Goal: Task Accomplishment & Management: Use online tool/utility

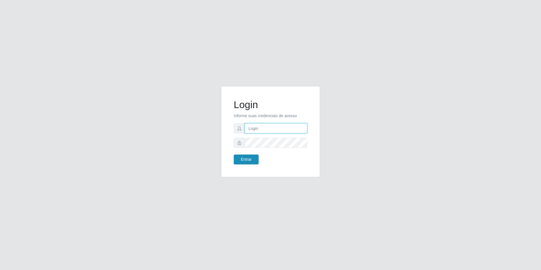
type input "[EMAIL_ADDRESS][DOMAIN_NAME]"
click at [241, 164] on button "Entrar" at bounding box center [246, 160] width 25 height 10
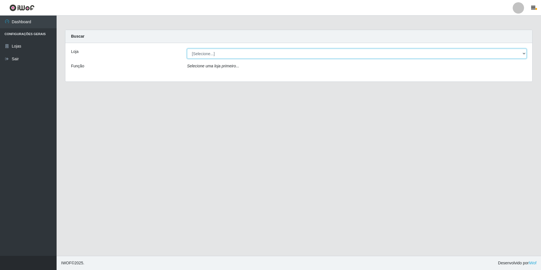
click at [512, 54] on select "[Selecione...] Extrabom - Loja 57 Anchieta" at bounding box center [357, 54] width 340 height 10
select select "470"
click at [187, 49] on select "[Selecione...] Extrabom - Loja 57 Anchieta" at bounding box center [357, 54] width 340 height 10
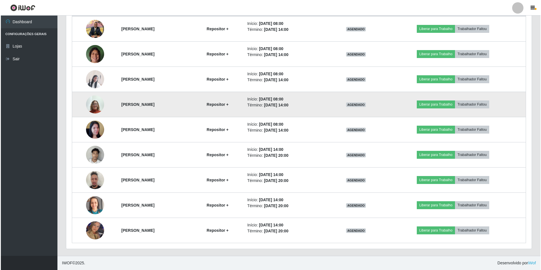
scroll to position [175, 0]
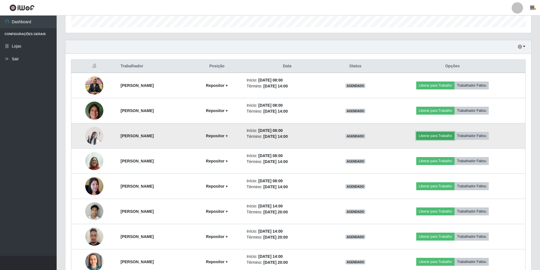
click at [446, 136] on button "Liberar para Trabalho" at bounding box center [435, 136] width 38 height 8
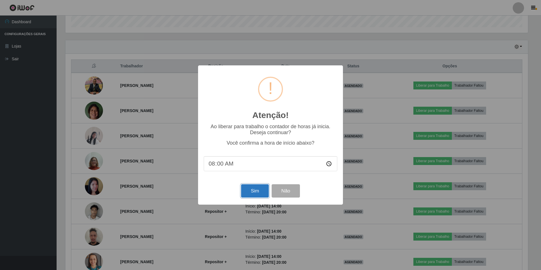
click at [252, 191] on button "Sim" at bounding box center [254, 190] width 27 height 13
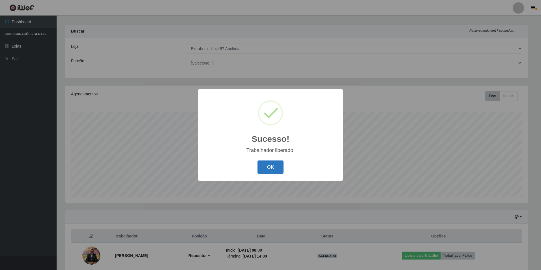
click at [266, 162] on button "OK" at bounding box center [271, 167] width 26 height 13
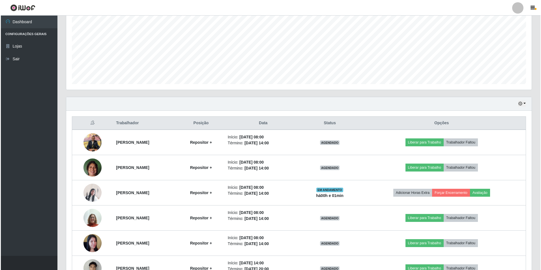
scroll to position [175, 0]
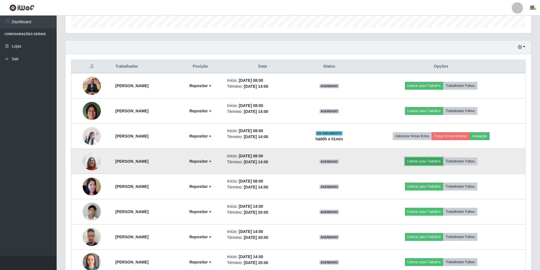
click at [430, 162] on button "Liberar para Trabalho" at bounding box center [424, 161] width 38 height 8
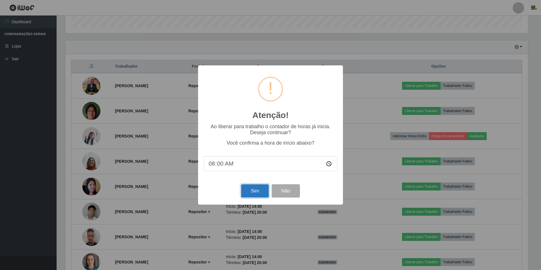
click at [256, 186] on button "Sim" at bounding box center [254, 190] width 27 height 13
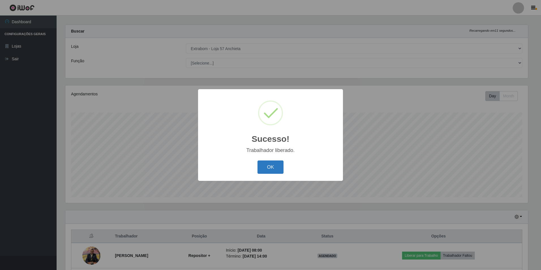
click at [269, 173] on button "OK" at bounding box center [271, 167] width 26 height 13
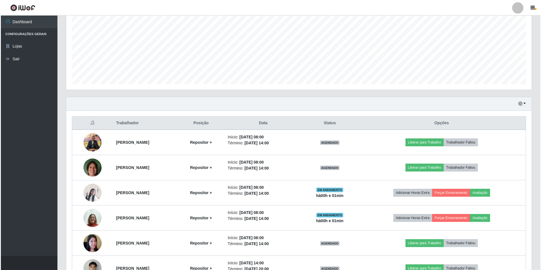
scroll to position [175, 0]
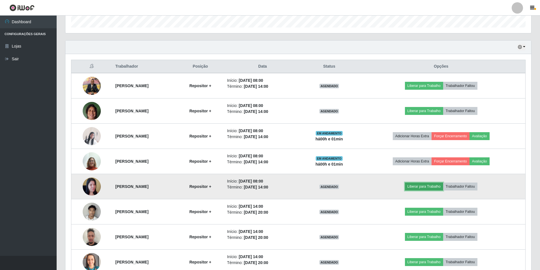
click at [443, 187] on button "Liberar para Trabalho" at bounding box center [424, 187] width 38 height 8
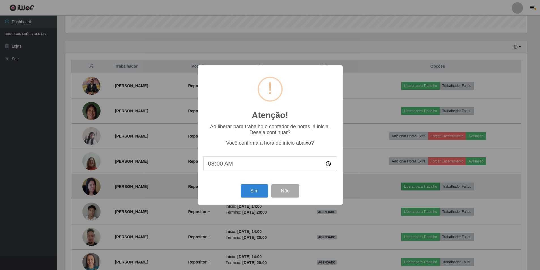
scroll to position [117, 463]
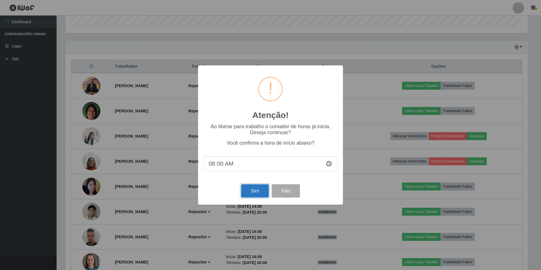
click at [243, 190] on button "Sim" at bounding box center [254, 190] width 27 height 13
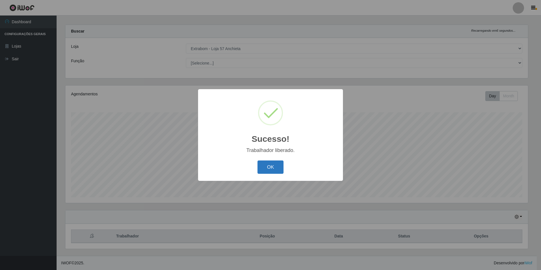
click at [259, 168] on button "OK" at bounding box center [271, 167] width 26 height 13
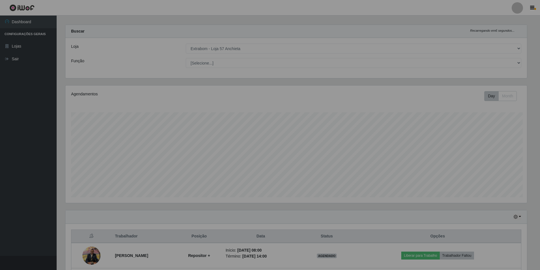
scroll to position [0, 0]
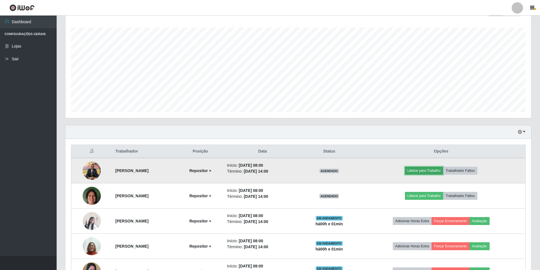
click at [434, 169] on button "Liberar para Trabalho" at bounding box center [424, 171] width 38 height 8
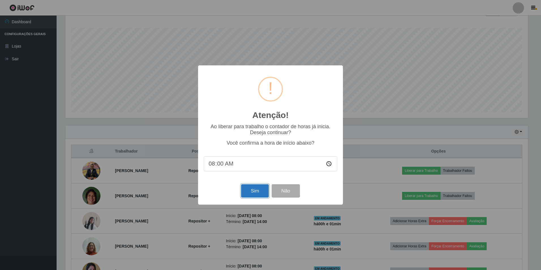
click at [246, 194] on button "Sim" at bounding box center [254, 190] width 27 height 13
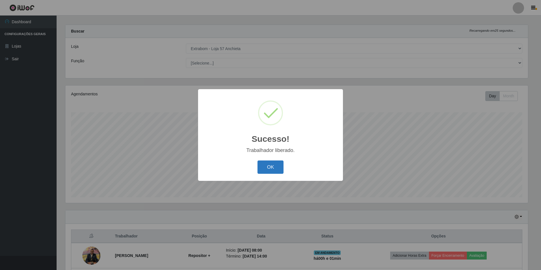
click at [272, 169] on button "OK" at bounding box center [271, 167] width 26 height 13
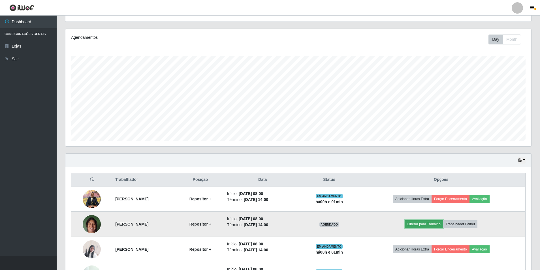
click at [428, 223] on button "Liberar para Trabalho" at bounding box center [424, 224] width 38 height 8
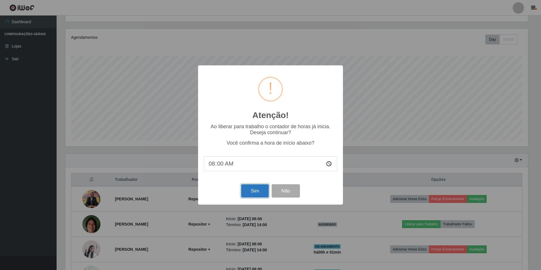
click at [255, 187] on button "Sim" at bounding box center [254, 190] width 27 height 13
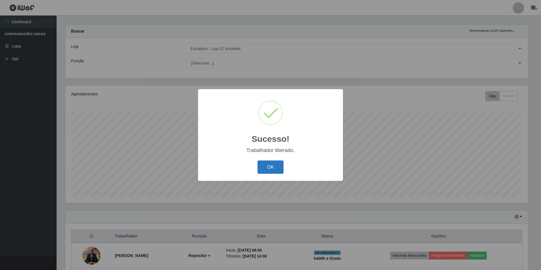
click at [275, 161] on button "OK" at bounding box center [271, 167] width 26 height 13
